Goal: Task Accomplishment & Management: Manage account settings

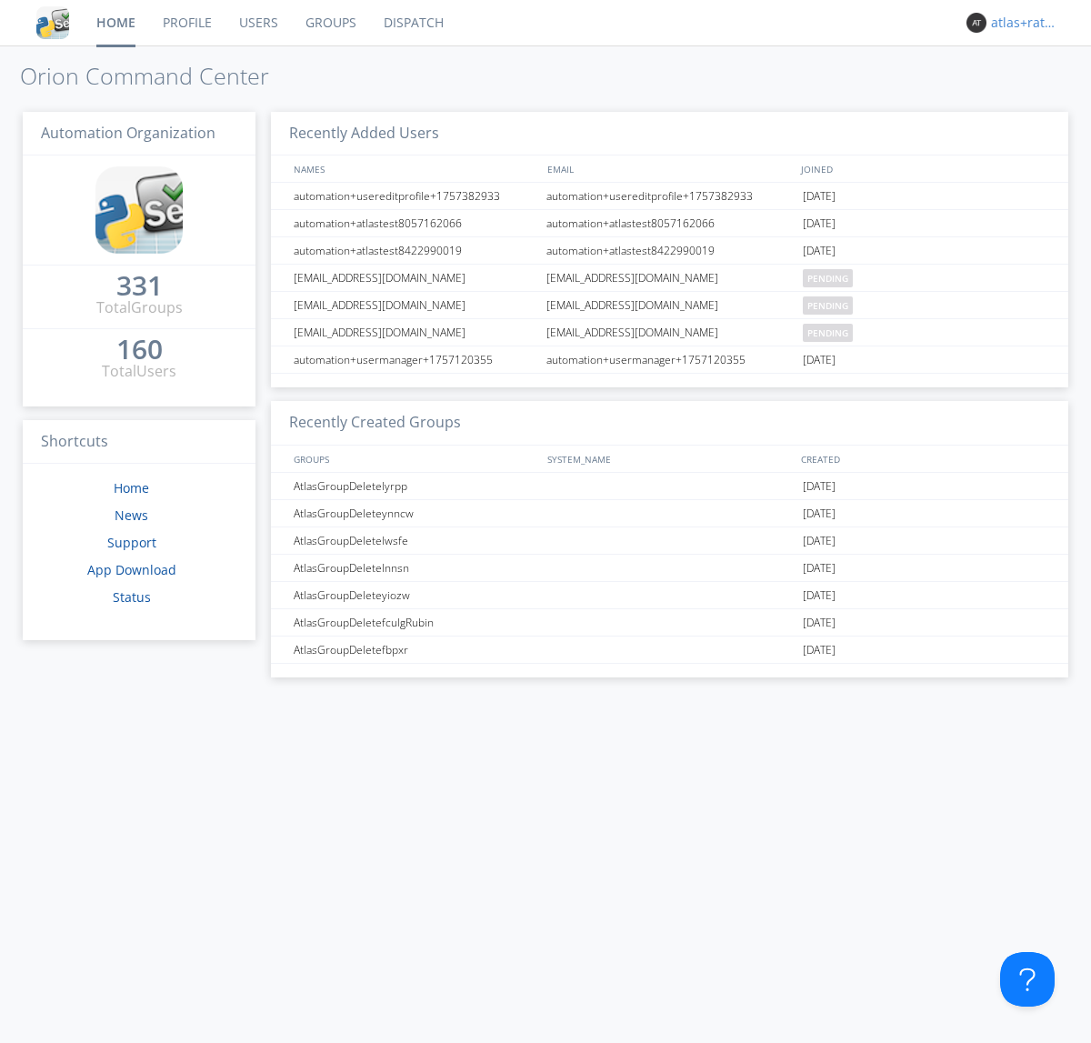
click at [1020, 23] on div "atlas+ratelimit" at bounding box center [1025, 23] width 68 height 18
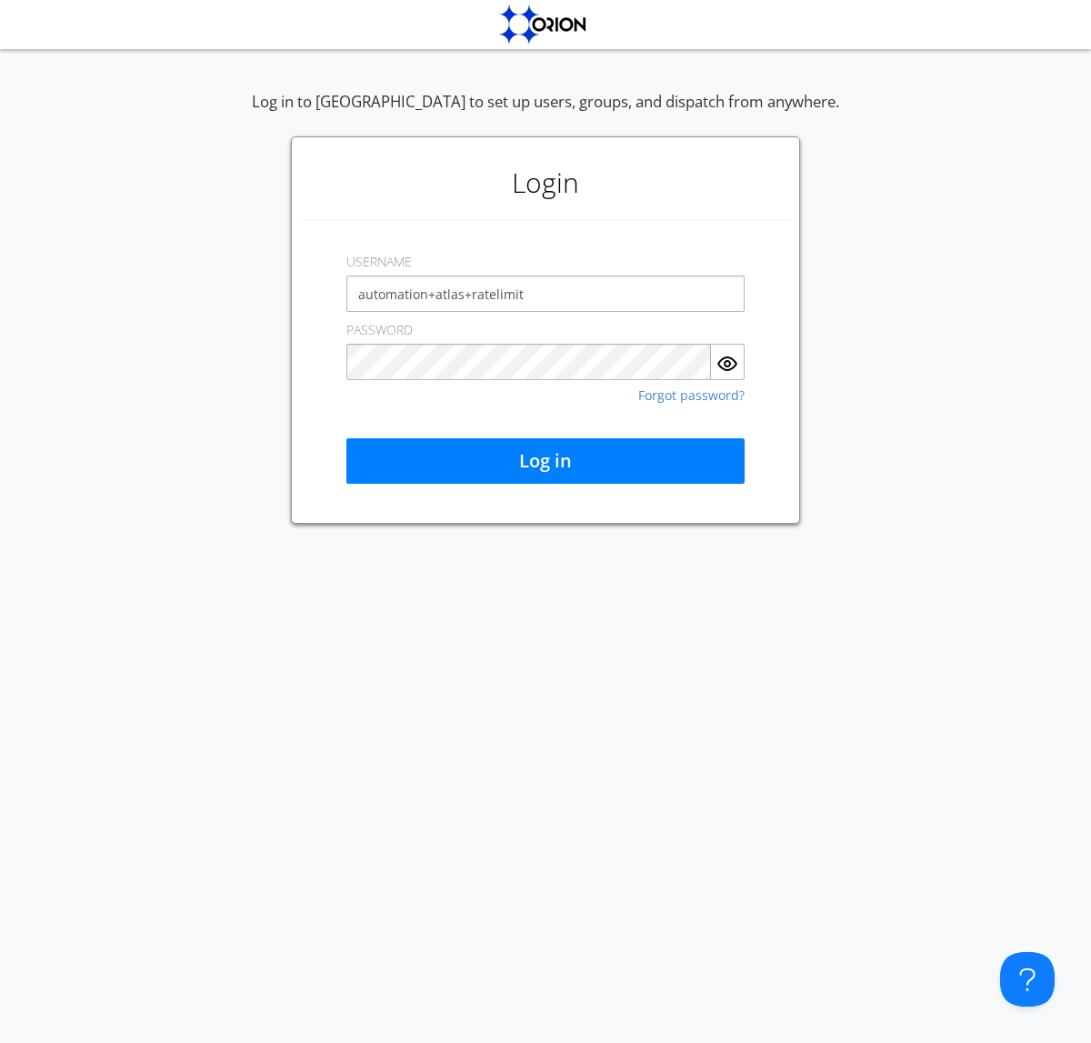
type input "automation+atlas+ratelimit"
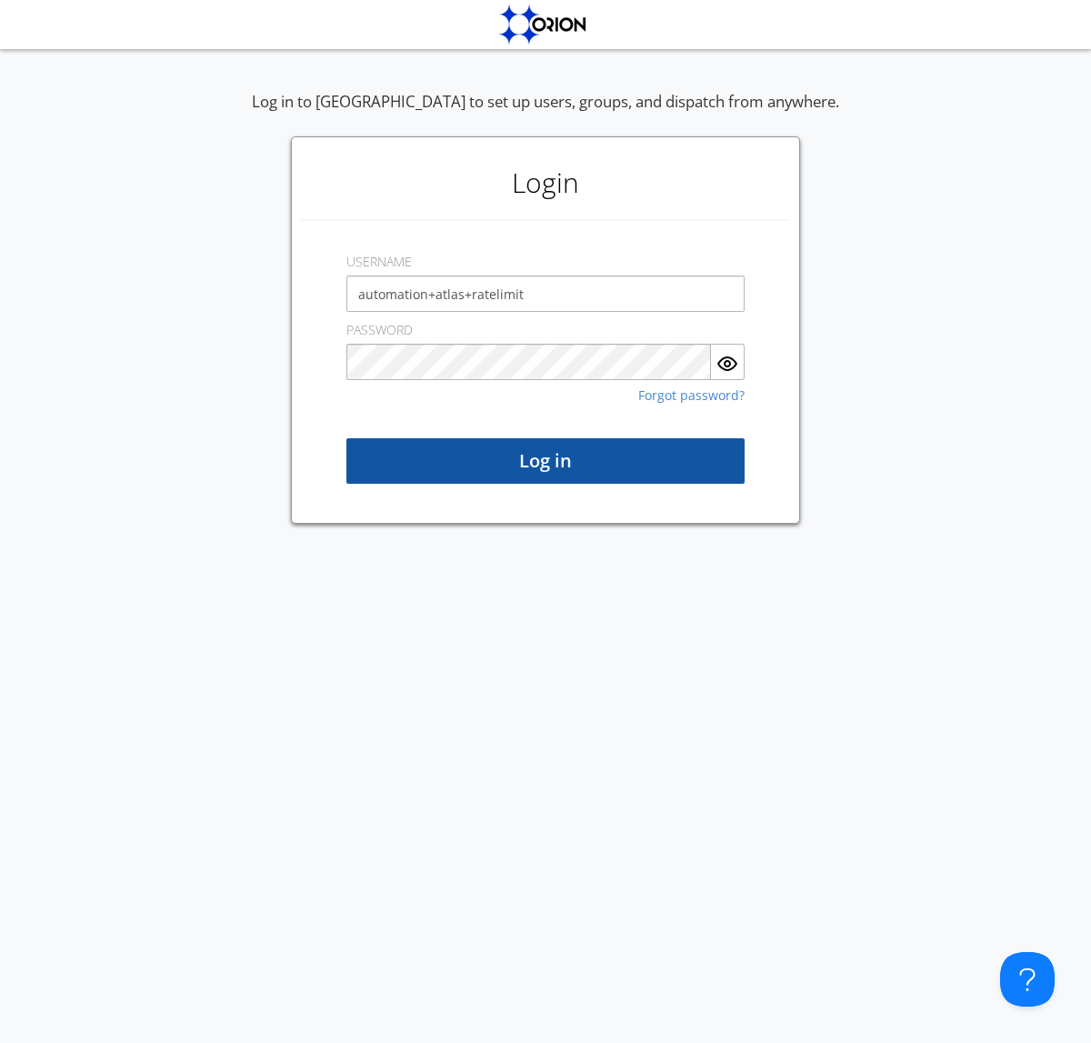
click at [545, 461] on button "Log in" at bounding box center [545, 460] width 398 height 45
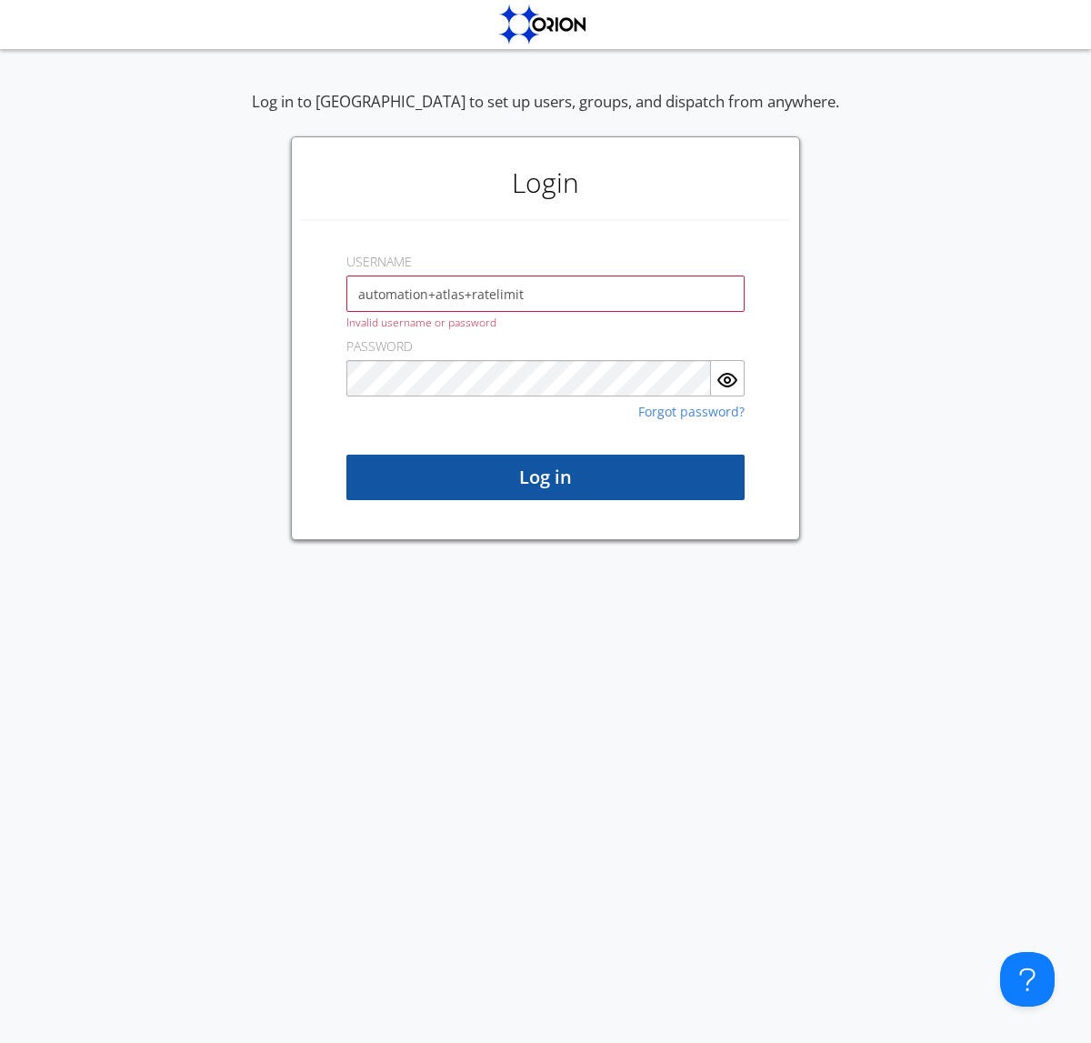
click at [545, 477] on button "Log in" at bounding box center [545, 477] width 398 height 45
